Goal: Information Seeking & Learning: Stay updated

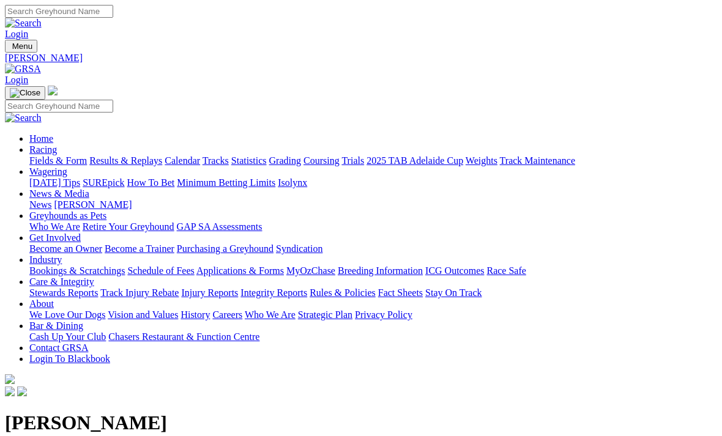
click at [51, 199] on link "News" at bounding box center [40, 204] width 22 height 10
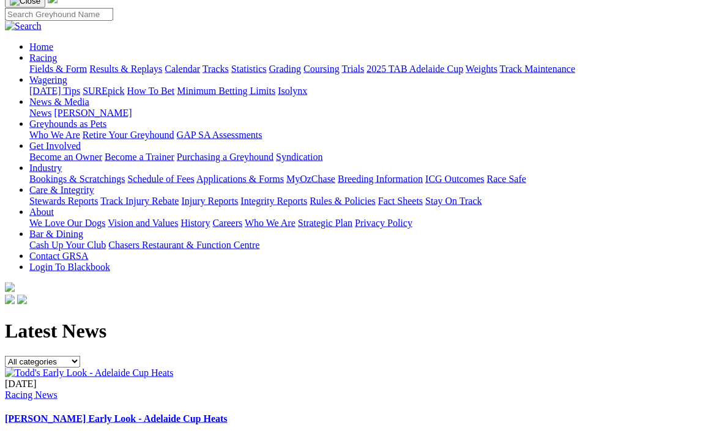
scroll to position [93, 0]
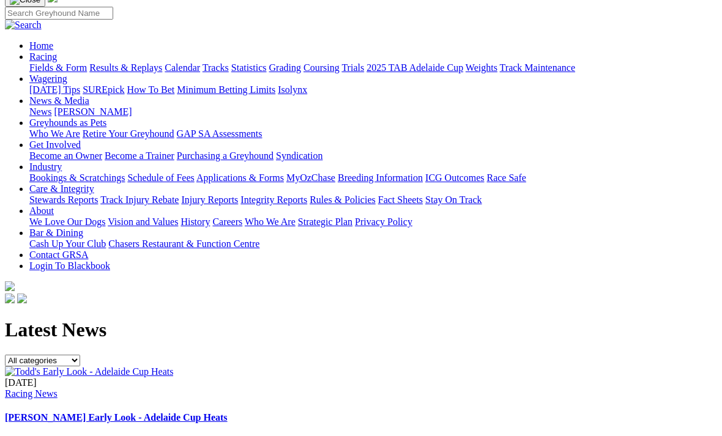
click at [228, 412] on link "Todd's Early Look - Adelaide Cup Heats" at bounding box center [116, 417] width 223 height 10
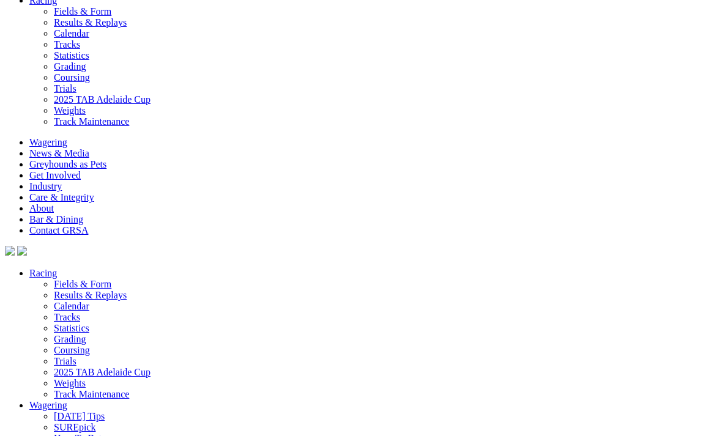
scroll to position [1572, 0]
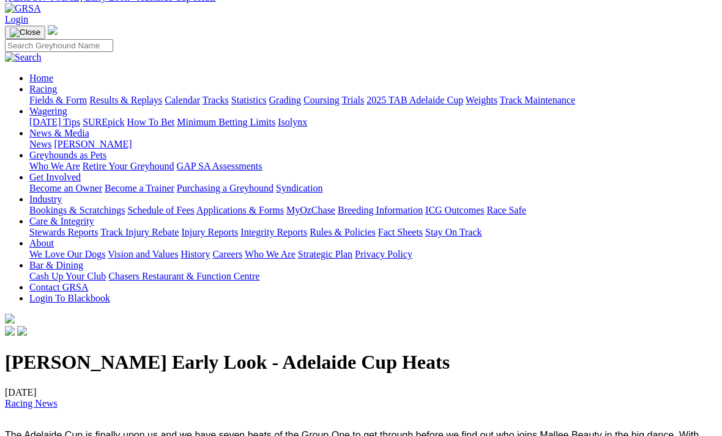
scroll to position [0, 0]
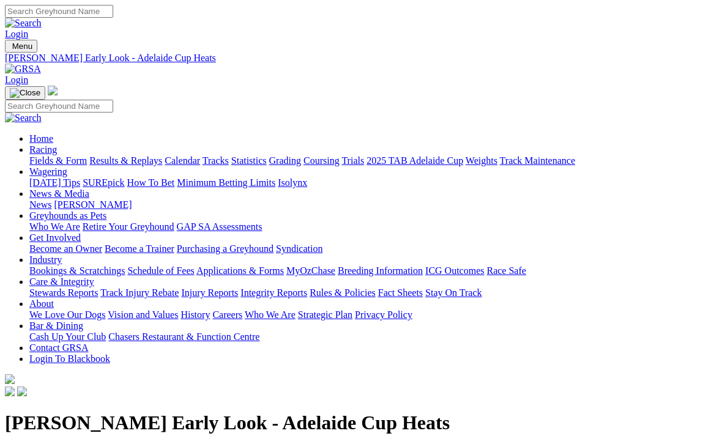
click at [57, 144] on link "Racing" at bounding box center [43, 149] width 28 height 10
click at [59, 155] on link "Fields & Form" at bounding box center [58, 160] width 58 height 10
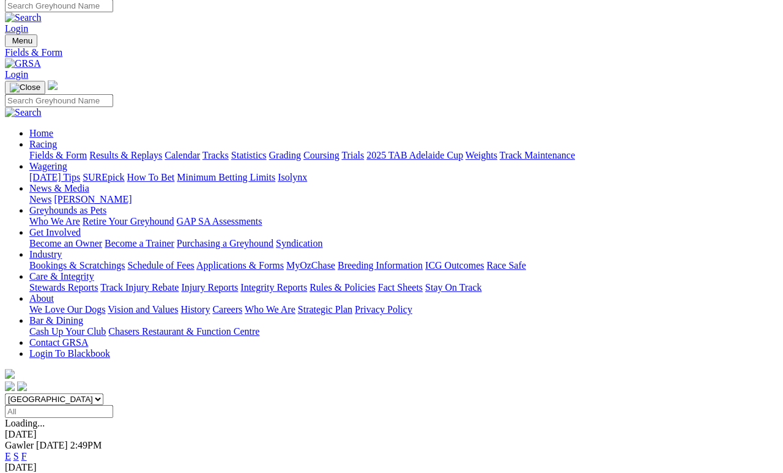
scroll to position [6, 0]
click at [27, 436] on link "F" at bounding box center [24, 456] width 6 height 10
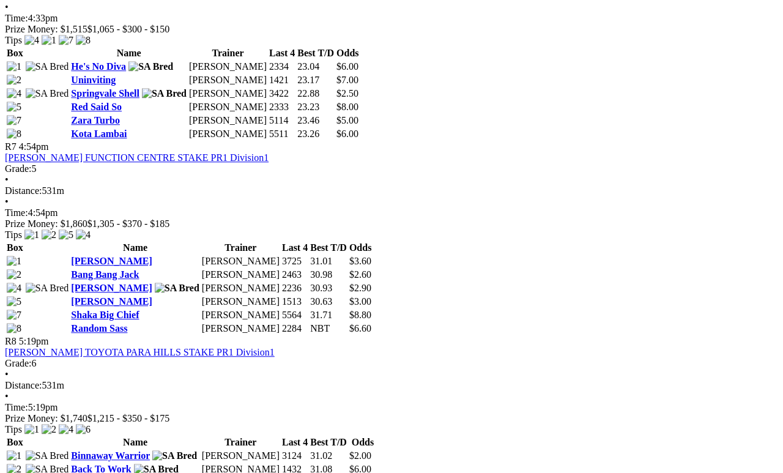
scroll to position [1740, 0]
